Goal: Task Accomplishment & Management: Complete application form

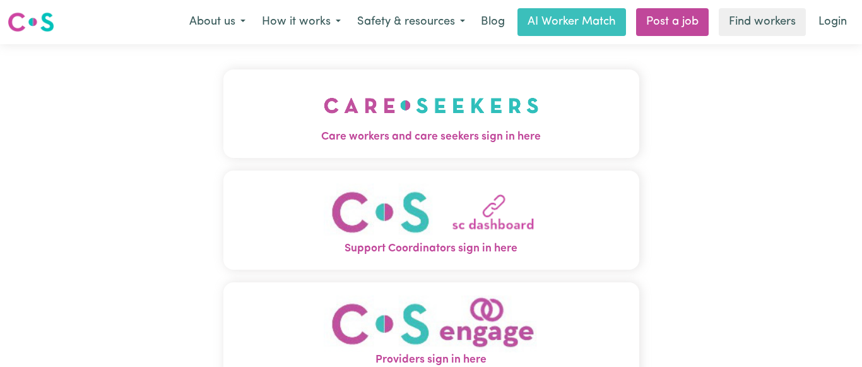
click at [464, 108] on img "Care workers and care seekers sign in here" at bounding box center [431, 105] width 215 height 47
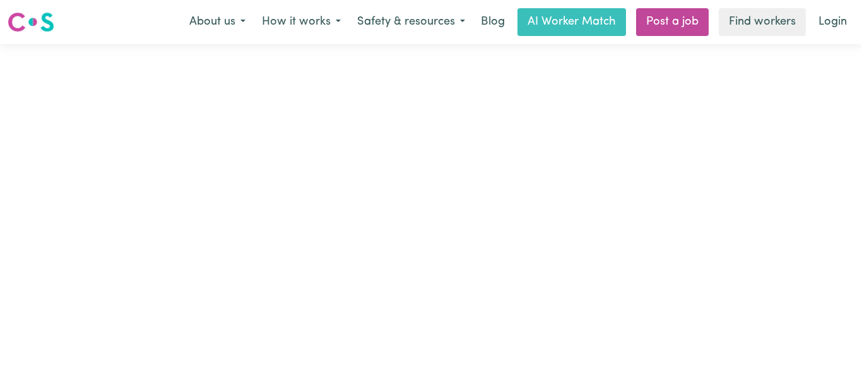
type input "[EMAIL_ADDRESS][DOMAIN_NAME]"
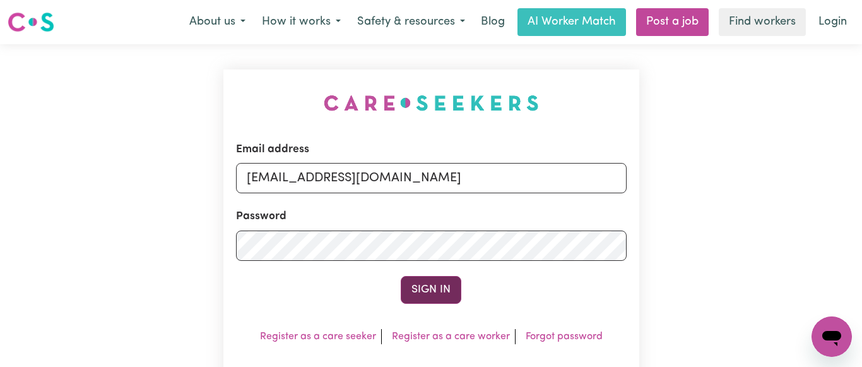
click at [440, 287] on button "Sign In" at bounding box center [431, 290] width 61 height 28
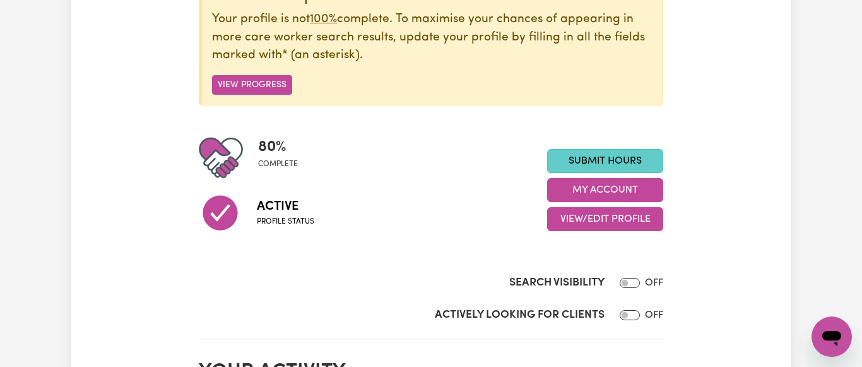
scroll to position [193, 0]
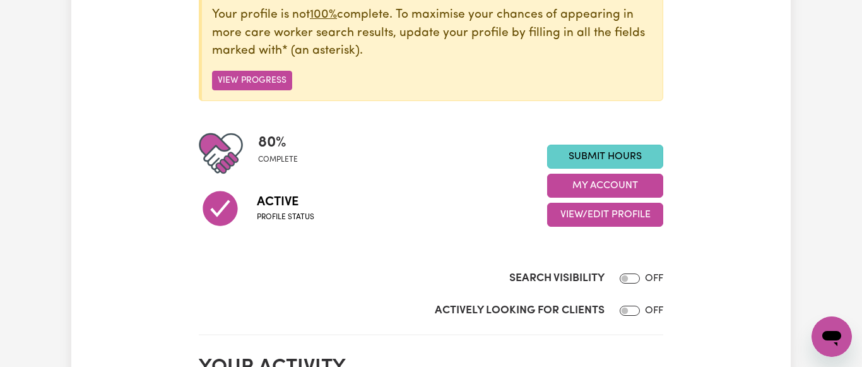
click at [589, 156] on link "Submit Hours" at bounding box center [605, 157] width 116 height 24
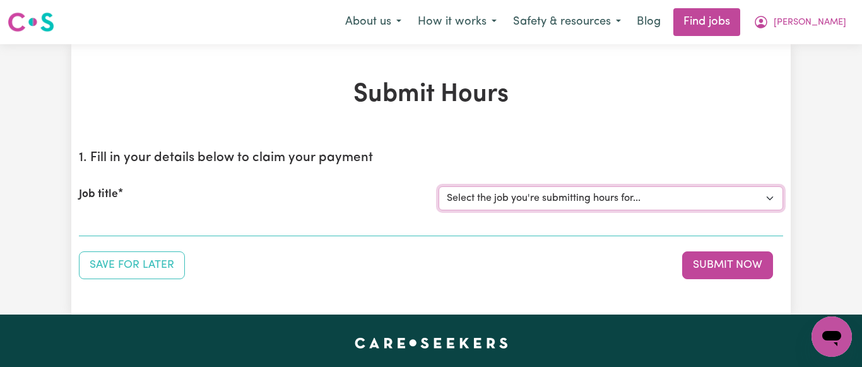
click at [439, 186] on select "Select the job you're submitting hours for... [[PERSON_NAME] NDIS# 430246936] S…" at bounding box center [611, 198] width 345 height 24
select select "7231"
click option "[[PERSON_NAME] NDIS# 430246936] Support Worker wanted for community access ever…" at bounding box center [0, 0] width 0 height 0
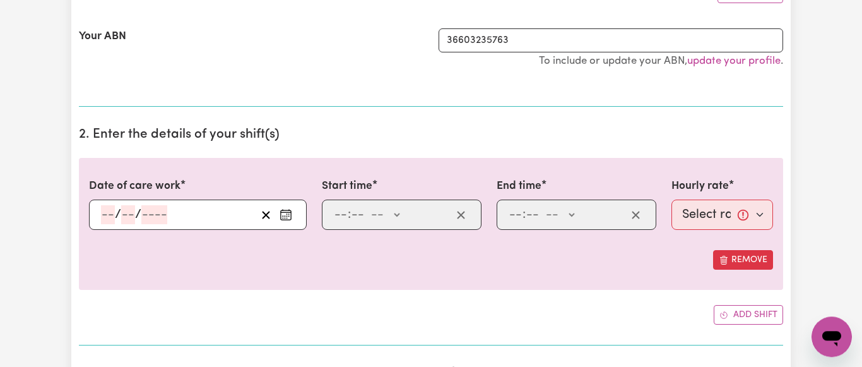
scroll to position [386, 0]
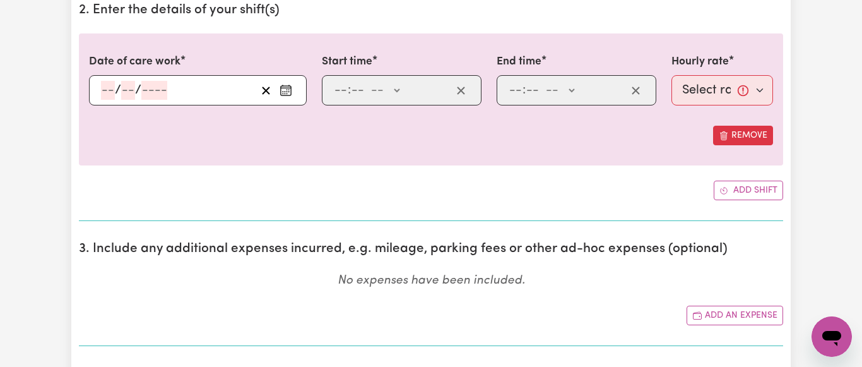
click at [286, 87] on icon "Enter the date of care work" at bounding box center [286, 90] width 13 height 13
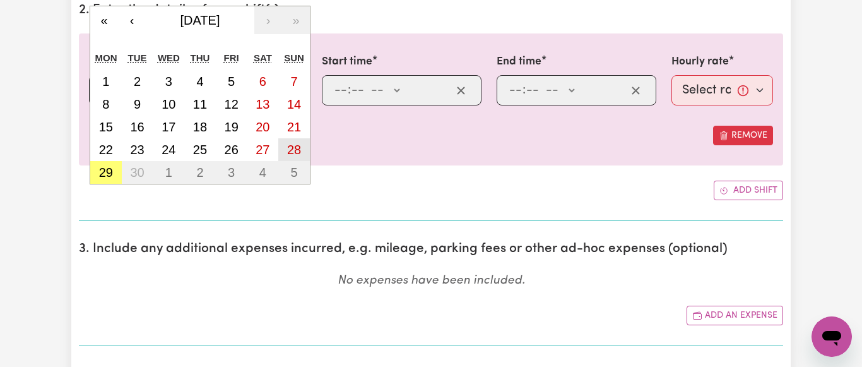
drag, startPoint x: 295, startPoint y: 150, endPoint x: 297, endPoint y: 141, distance: 9.7
click at [294, 150] on abbr "28" at bounding box center [294, 150] width 14 height 14
type input "[DATE]"
type input "28"
type input "9"
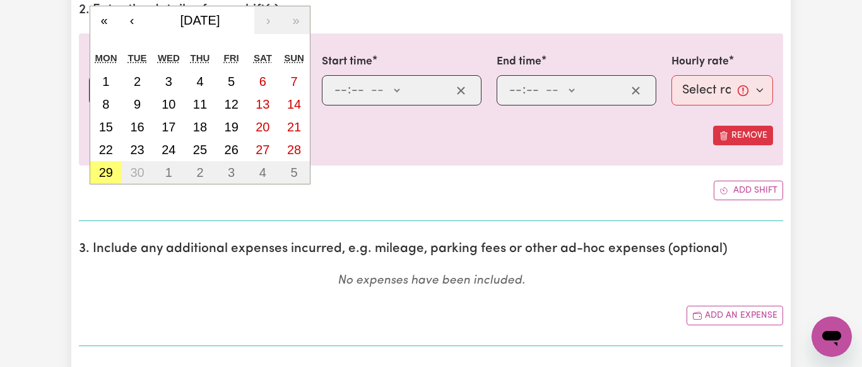
type input "2025"
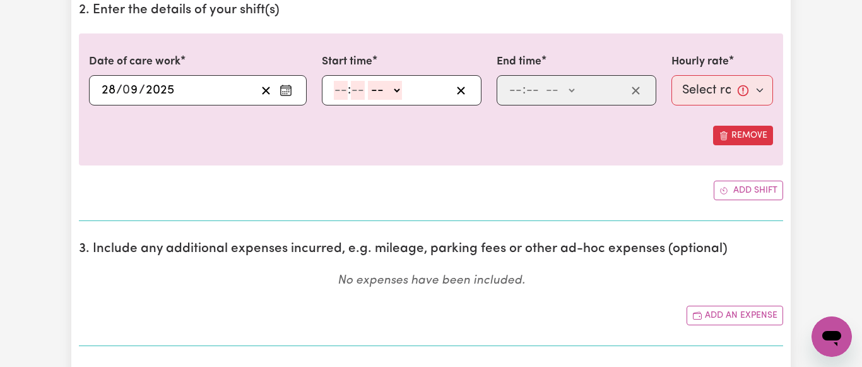
click at [346, 90] on input "number" at bounding box center [341, 90] width 14 height 19
type input "9"
type input "45"
click at [365, 81] on select "-- AM PM" at bounding box center [382, 90] width 34 height 19
select select "am"
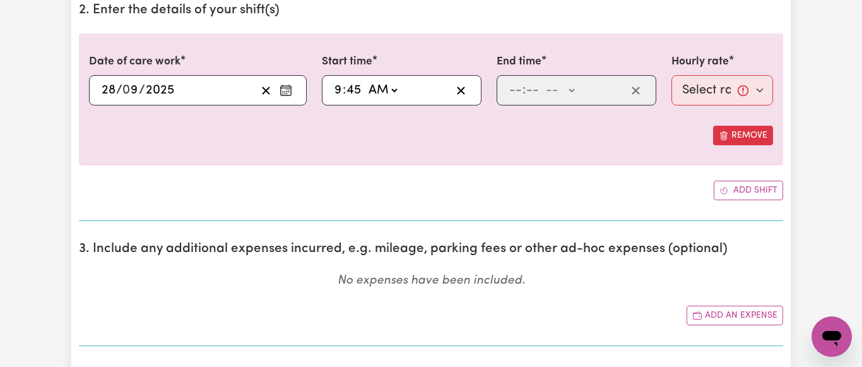
click option "AM" at bounding box center [0, 0] width 0 height 0
type input "09:45"
click at [516, 89] on input "number" at bounding box center [516, 90] width 14 height 19
type input "2"
type input "00"
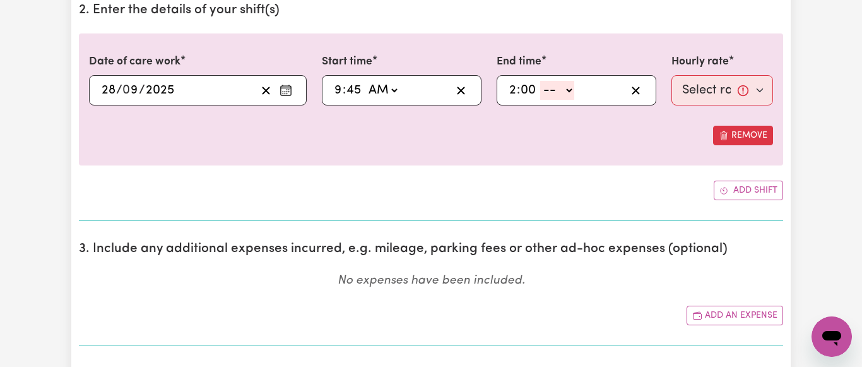
click at [540, 81] on select "-- AM PM" at bounding box center [557, 90] width 34 height 19
select select "pm"
click option "PM" at bounding box center [0, 0] width 0 height 0
type input "14:00"
type input "0"
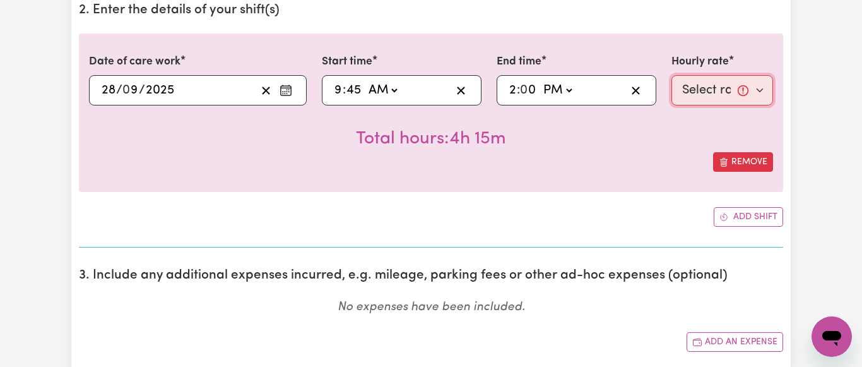
click at [672, 75] on select "Select rate... $64.81 (Weekday) $93.56 ([DATE])" at bounding box center [723, 90] width 102 height 30
select select "93.56-[DATE]"
click option "$93.56 ([DATE])" at bounding box center [0, 0] width 0 height 0
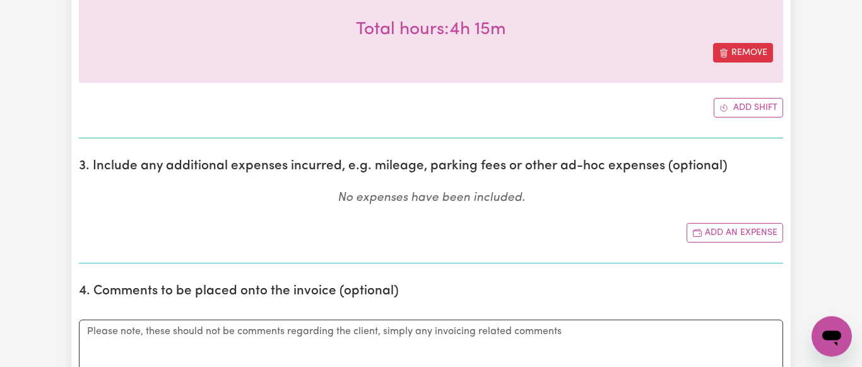
scroll to position [515, 0]
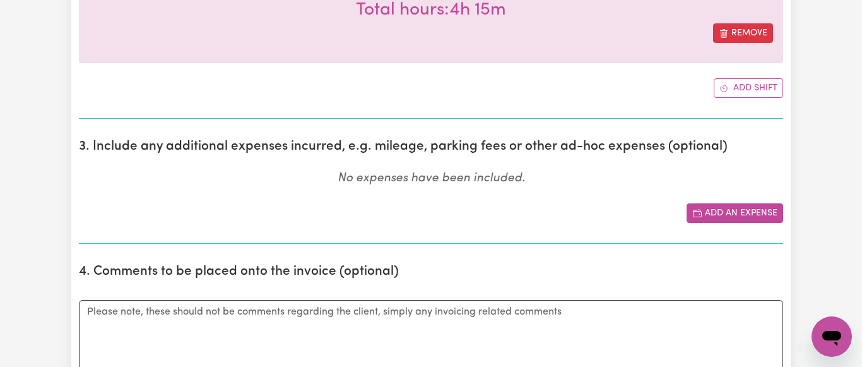
click at [745, 210] on button "Add an expense" at bounding box center [735, 213] width 97 height 20
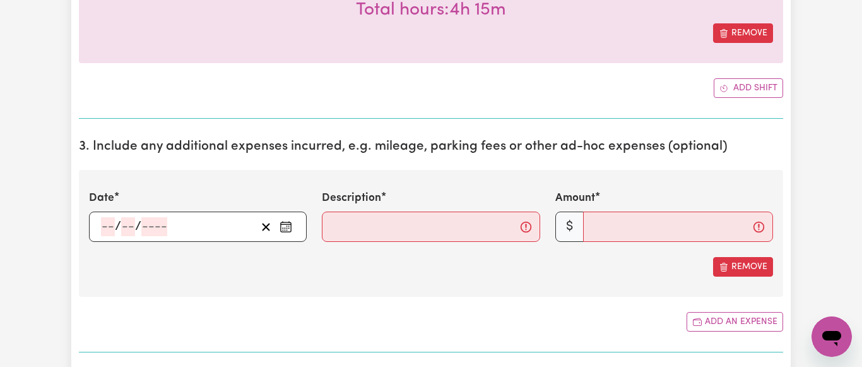
click at [285, 226] on icon "Enter the date of expense" at bounding box center [286, 226] width 13 height 13
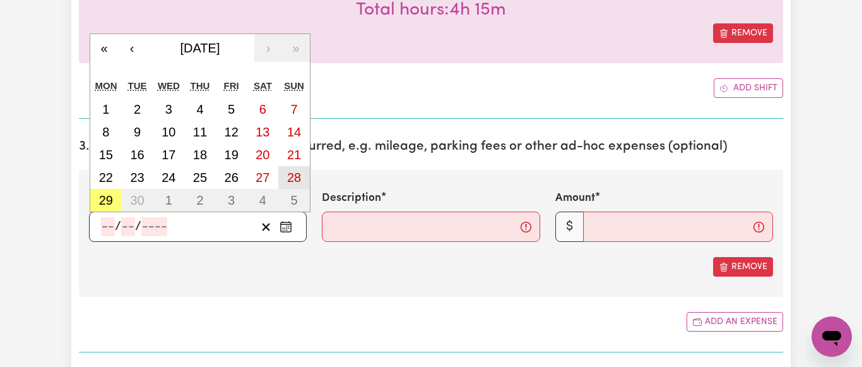
click at [302, 171] on button "28" at bounding box center [294, 177] width 32 height 23
type input "[DATE]"
type input "28"
type input "9"
type input "2025"
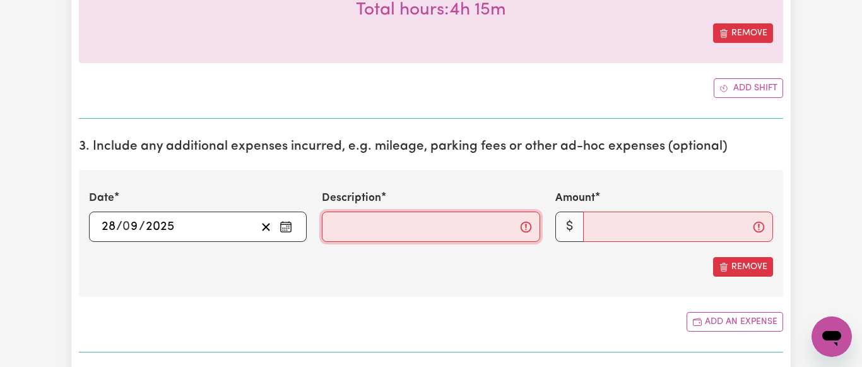
drag, startPoint x: 368, startPoint y: 228, endPoint x: 372, endPoint y: 222, distance: 7.4
click at [369, 228] on input "Description" at bounding box center [431, 226] width 218 height 30
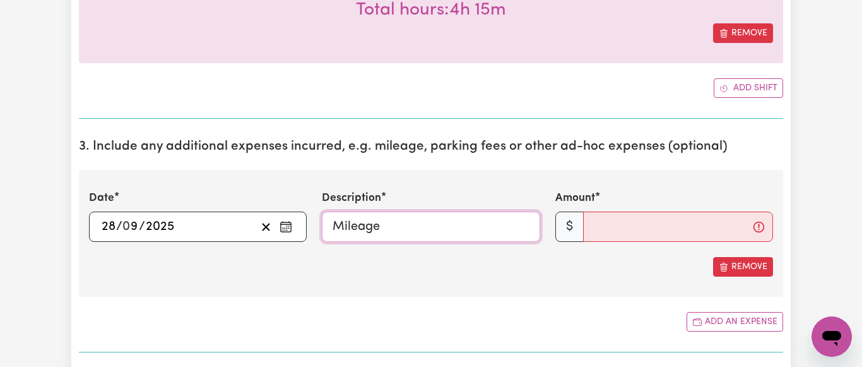
type input "Mileage"
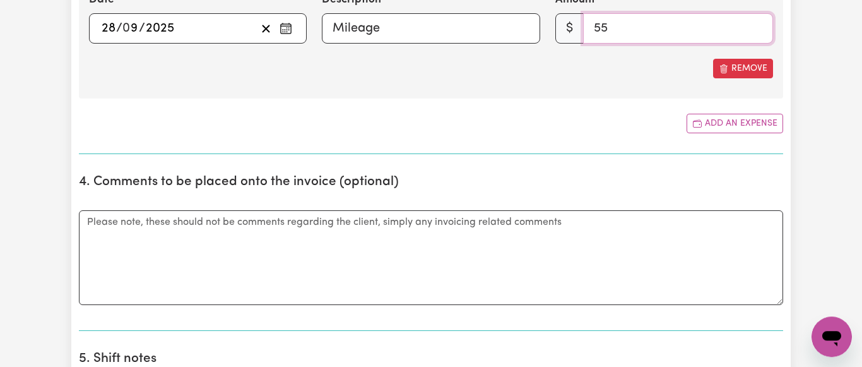
scroll to position [773, 0]
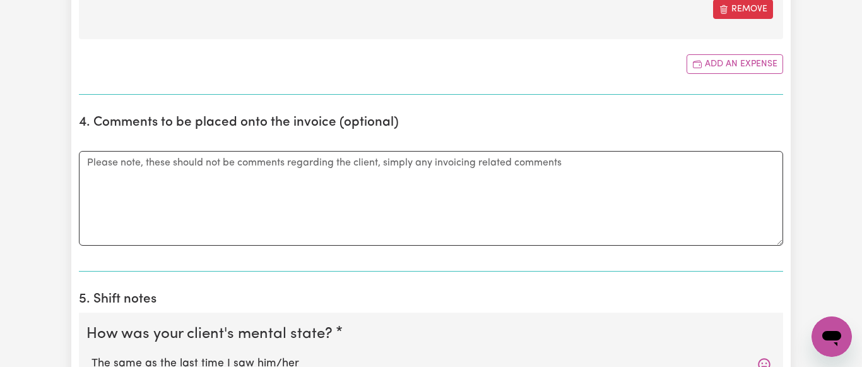
type input "55"
click at [98, 165] on textarea "Comments" at bounding box center [431, 198] width 704 height 95
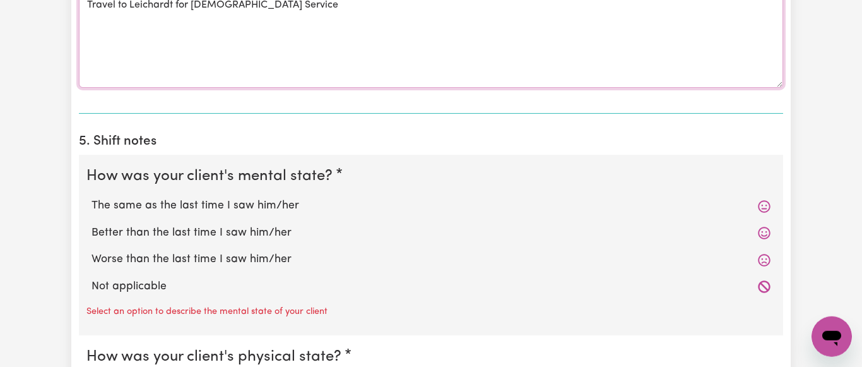
scroll to position [966, 0]
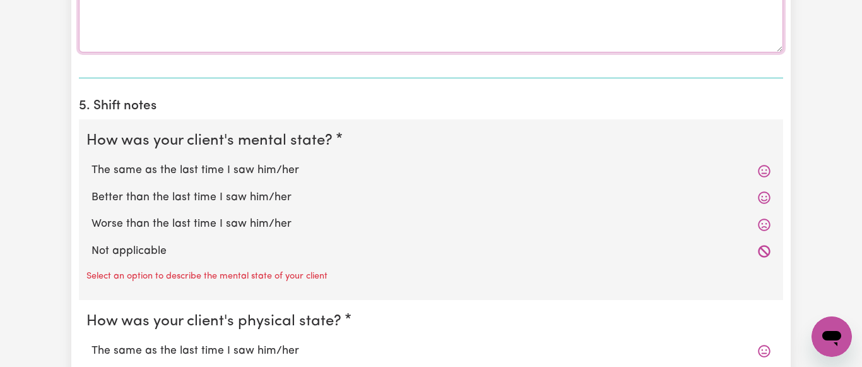
type textarea "Travel to Leichardt for [DEMOGRAPHIC_DATA] Service"
click at [191, 167] on label "The same as the last time I saw him/her" at bounding box center [431, 170] width 679 height 16
click at [92, 162] on input "The same as the last time I saw him/her" at bounding box center [91, 162] width 1 height 1
radio input "true"
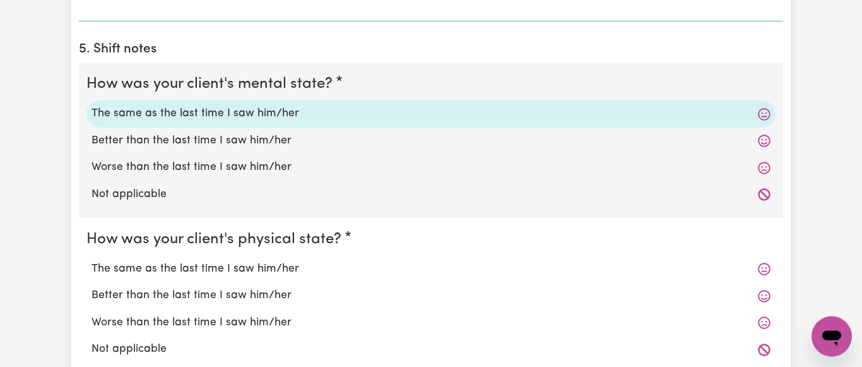
scroll to position [1159, 0]
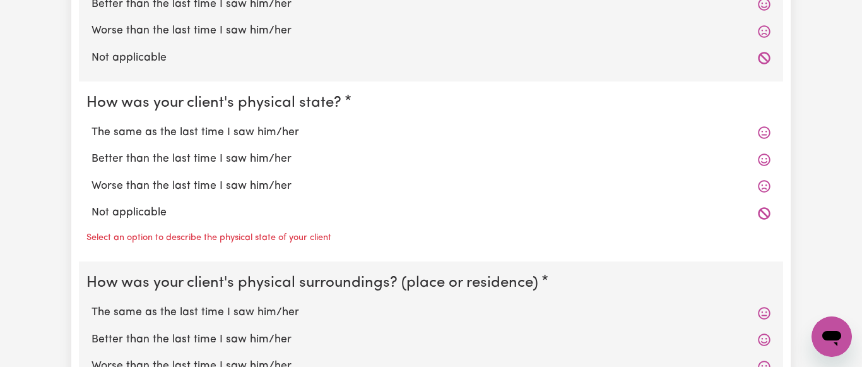
click at [254, 140] on label "The same as the last time I saw him/her" at bounding box center [431, 132] width 679 height 16
click at [92, 124] on input "The same as the last time I saw him/her" at bounding box center [91, 124] width 1 height 1
radio input "true"
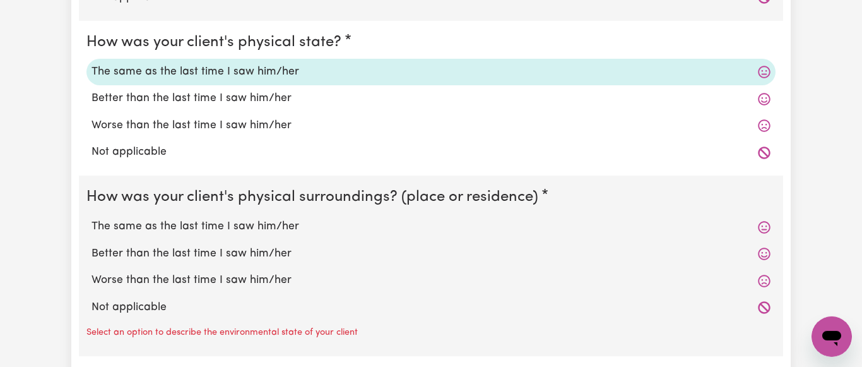
scroll to position [1288, 0]
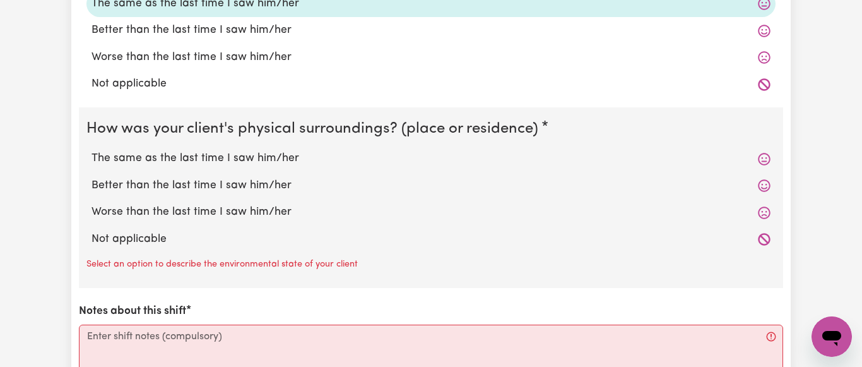
click at [256, 158] on label "The same as the last time I saw him/her" at bounding box center [431, 158] width 679 height 16
click at [92, 150] on input "The same as the last time I saw him/her" at bounding box center [91, 150] width 1 height 1
radio input "true"
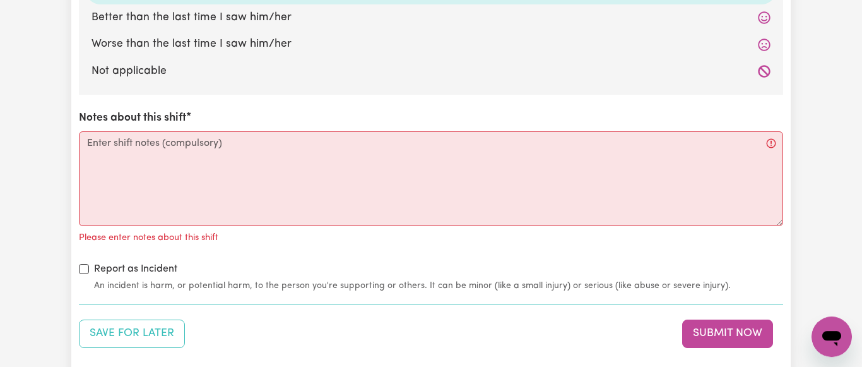
scroll to position [1545, 0]
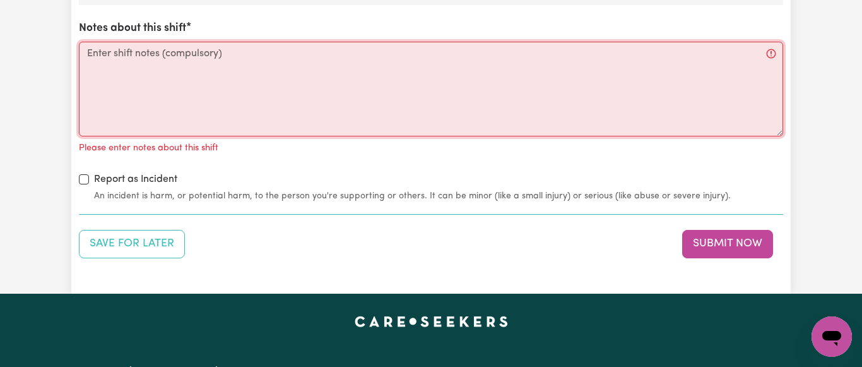
drag, startPoint x: 116, startPoint y: 62, endPoint x: 440, endPoint y: 104, distance: 326.4
click at [121, 62] on textarea "Notes about this shift" at bounding box center [431, 89] width 704 height 95
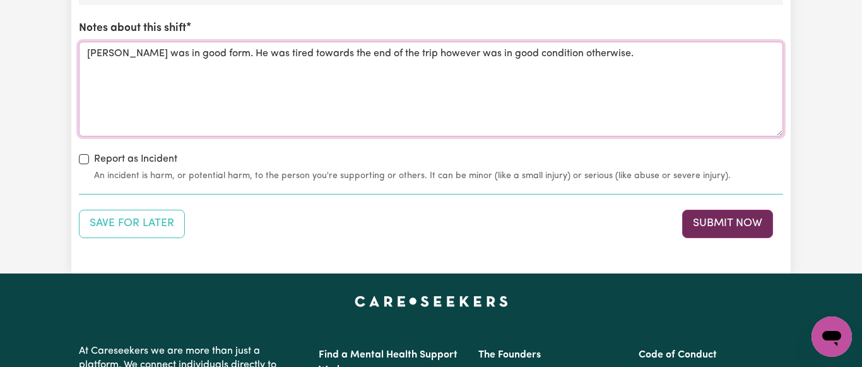
type textarea "[PERSON_NAME] was in good form. He was tired towards the end of the trip howeve…"
click at [730, 218] on button "Submit Now" at bounding box center [727, 224] width 91 height 28
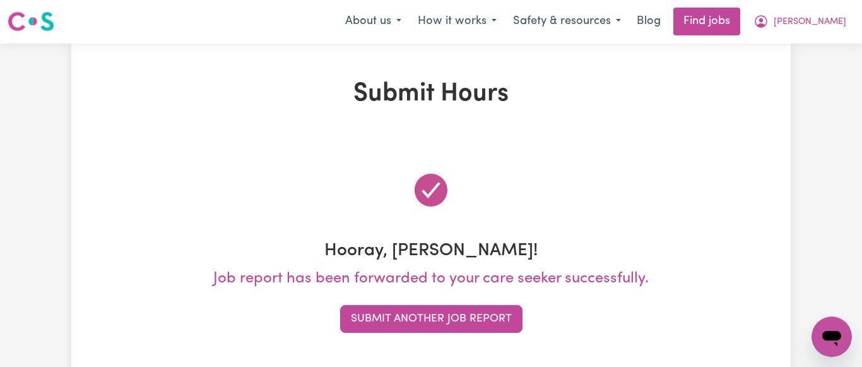
scroll to position [0, 0]
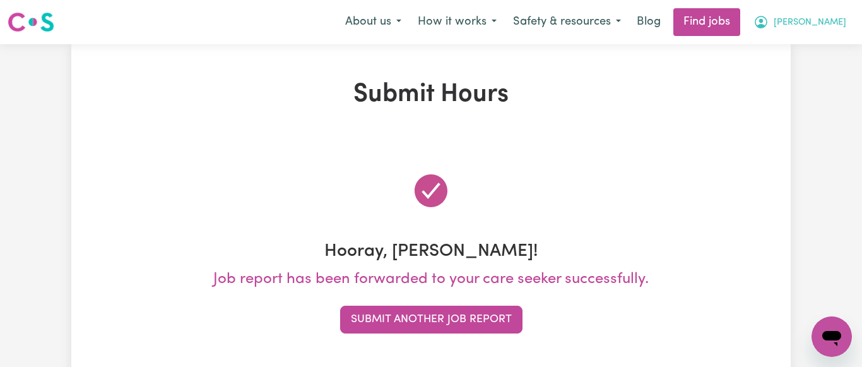
click at [845, 21] on button "[PERSON_NAME]" at bounding box center [799, 22] width 109 height 27
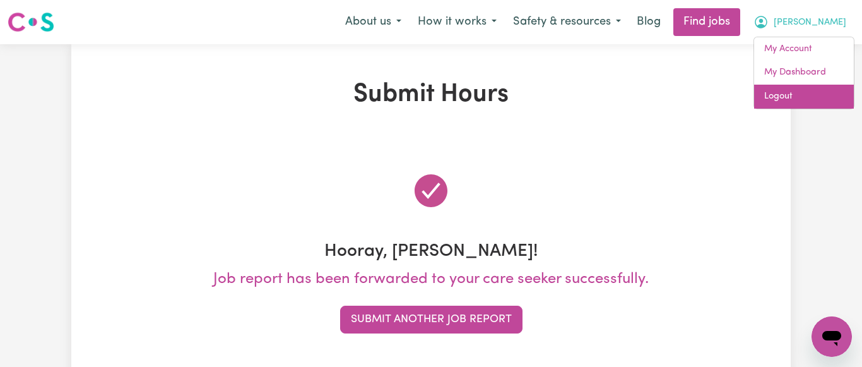
click at [784, 93] on link "Logout" at bounding box center [804, 97] width 100 height 24
